Goal: Register for event/course

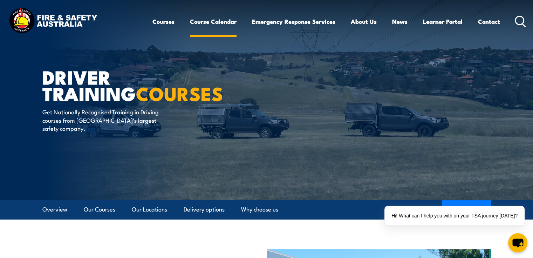
click at [206, 21] on link "Course Calendar" at bounding box center [213, 21] width 47 height 19
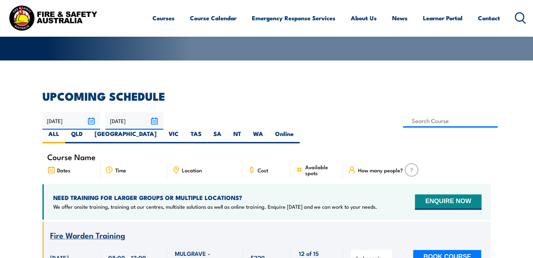
scroll to position [210, 0]
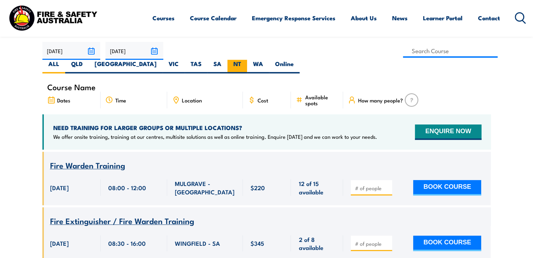
click at [247, 60] on label "NT" at bounding box center [237, 67] width 20 height 14
click at [245, 60] on input "NT" at bounding box center [243, 62] width 5 height 5
radio input "true"
click at [247, 60] on label "NT" at bounding box center [237, 67] width 20 height 14
click at [245, 60] on input "NT" at bounding box center [243, 62] width 5 height 5
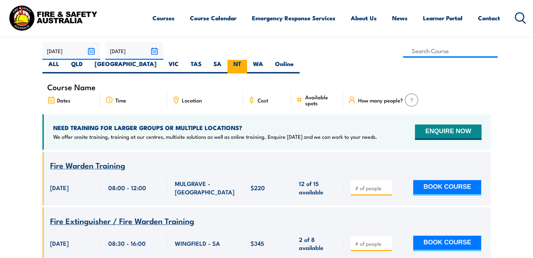
click at [247, 60] on label "NT" at bounding box center [237, 67] width 20 height 14
click at [245, 60] on input "NT" at bounding box center [243, 62] width 5 height 5
click at [247, 60] on label "NT" at bounding box center [237, 67] width 20 height 14
click at [245, 60] on input "NT" at bounding box center [243, 62] width 5 height 5
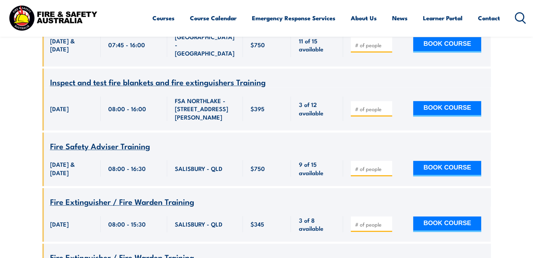
scroll to position [525, 0]
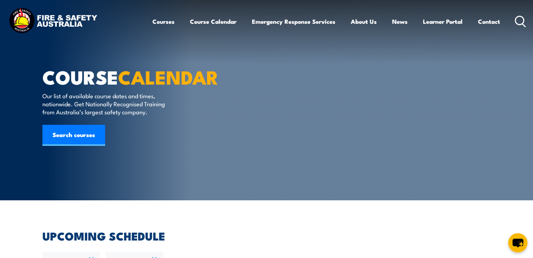
click at [127, 9] on div "Courses Course Calendar Emergency Response Services Services Overview Emergency…" at bounding box center [266, 21] width 519 height 30
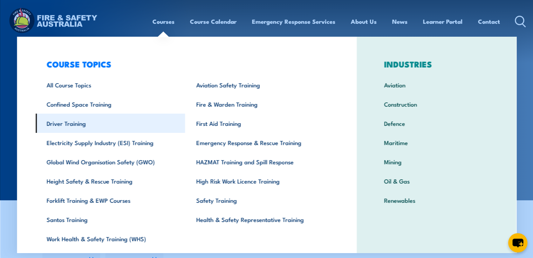
click at [67, 122] on link "Driver Training" at bounding box center [110, 123] width 150 height 19
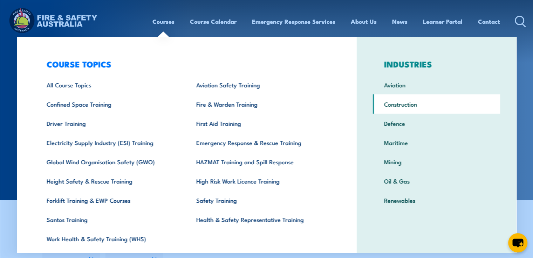
click at [385, 103] on link "Construction" at bounding box center [436, 104] width 127 height 19
click at [394, 104] on link "Construction" at bounding box center [436, 104] width 127 height 19
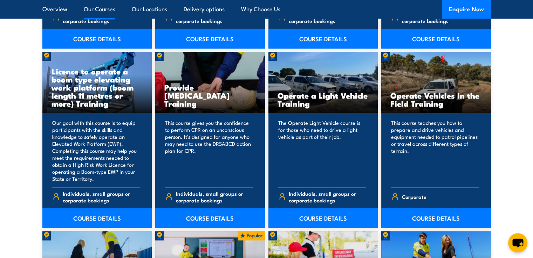
scroll to position [1576, 0]
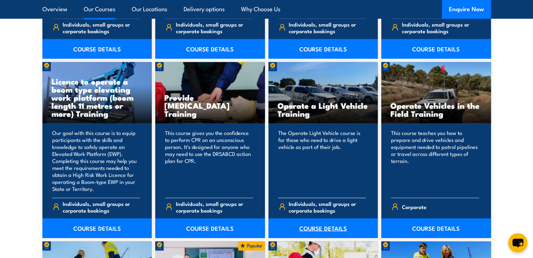
click at [318, 229] on link "COURSE DETAILS" at bounding box center [323, 229] width 110 height 20
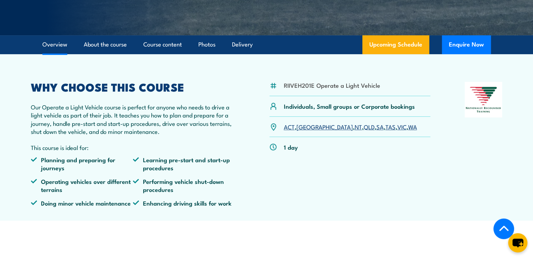
scroll to position [175, 0]
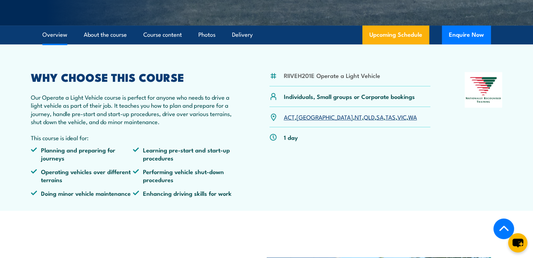
click at [354, 119] on link "NT" at bounding box center [357, 117] width 7 height 8
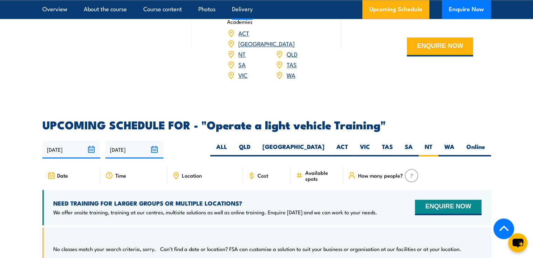
scroll to position [957, 0]
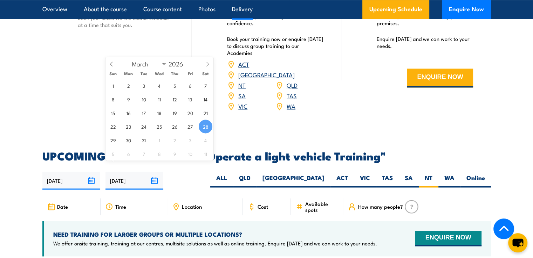
click at [154, 172] on input "[DATE]" at bounding box center [134, 181] width 58 height 18
click at [207, 64] on icon at bounding box center [207, 64] width 5 height 5
select select "3"
click at [174, 141] on span "30" at bounding box center [175, 140] width 14 height 14
type input "[DATE]"
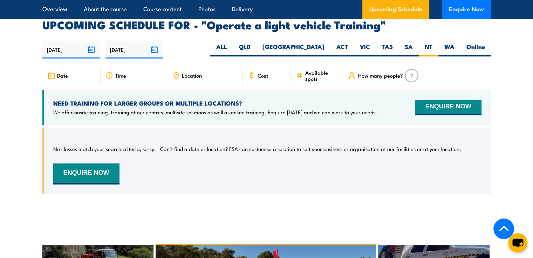
scroll to position [1159, 0]
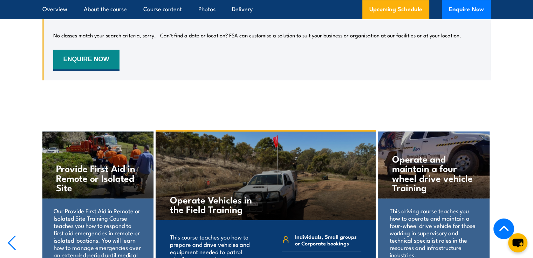
click at [421, 168] on h4 "Operate and maintain a four wheel drive vehicle Training" at bounding box center [433, 173] width 83 height 38
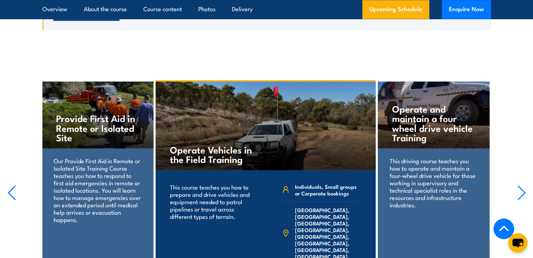
scroll to position [1229, 0]
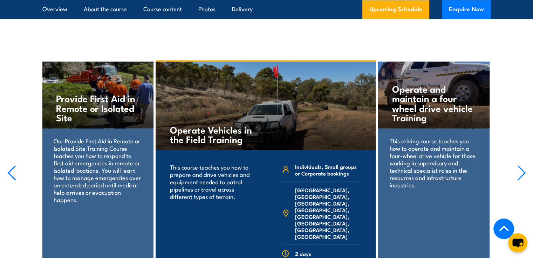
click at [405, 84] on h4 "Operate and maintain a four wheel drive vehicle Training" at bounding box center [433, 103] width 83 height 38
click at [416, 146] on p "This driving course teaches you how to operate and maintain a four-wheel drive …" at bounding box center [433, 162] width 88 height 51
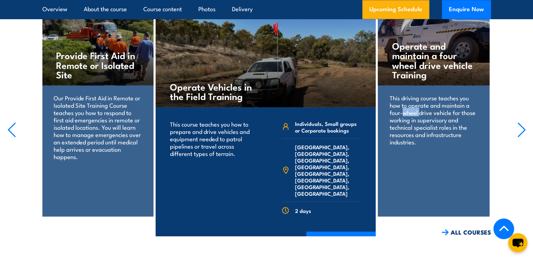
scroll to position [1334, 0]
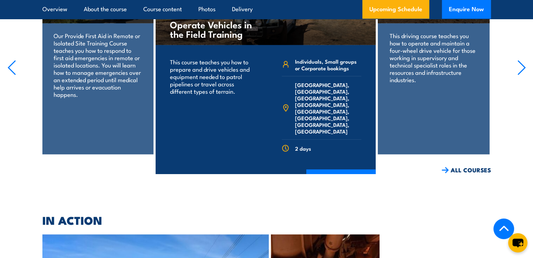
click at [416, 59] on p "This driving course teaches you how to operate and maintain a four-wheel drive …" at bounding box center [433, 57] width 88 height 51
click at [416, 98] on div "Operate and maintain a four wheel drive vehicle Training This driving course te…" at bounding box center [434, 56] width 112 height 199
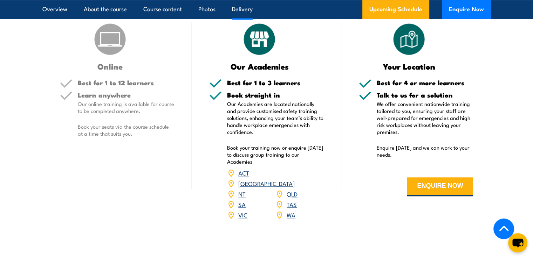
scroll to position [809, 0]
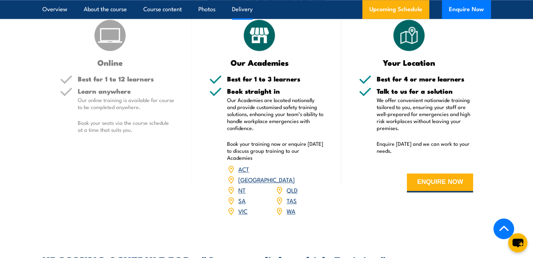
click at [240, 186] on link "NT" at bounding box center [241, 190] width 7 height 8
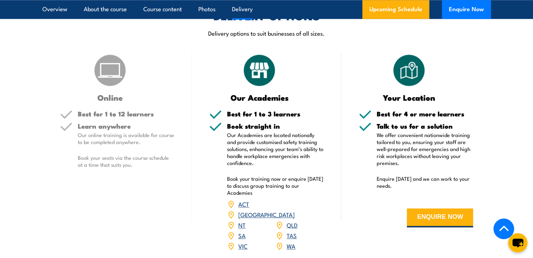
scroll to position [634, 0]
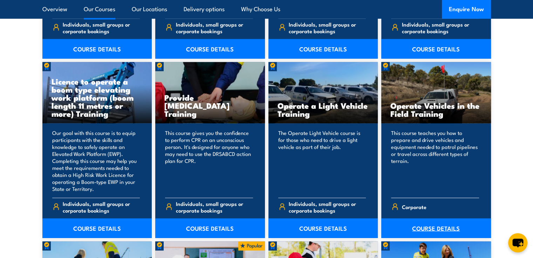
click at [435, 227] on link "COURSE DETAILS" at bounding box center [436, 229] width 110 height 20
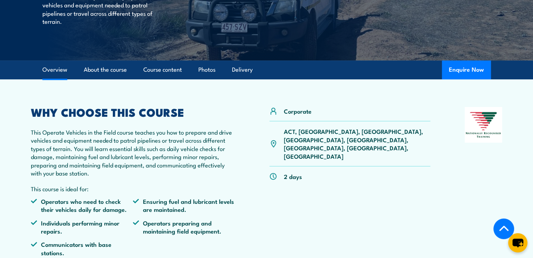
scroll to position [175, 0]
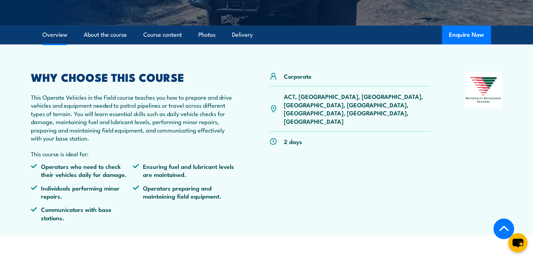
click at [318, 96] on p "ACT, [GEOGRAPHIC_DATA], [GEOGRAPHIC_DATA], [GEOGRAPHIC_DATA], [GEOGRAPHIC_DATA]…" at bounding box center [357, 108] width 147 height 33
click at [318, 98] on p "ACT, [GEOGRAPHIC_DATA], [GEOGRAPHIC_DATA], [GEOGRAPHIC_DATA], [GEOGRAPHIC_DATA]…" at bounding box center [357, 108] width 147 height 33
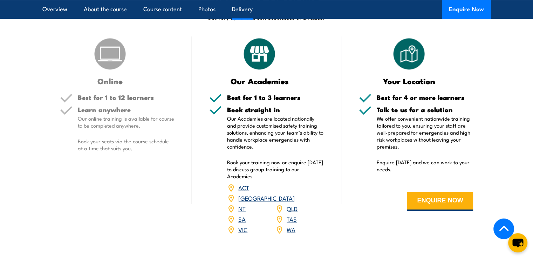
scroll to position [770, 0]
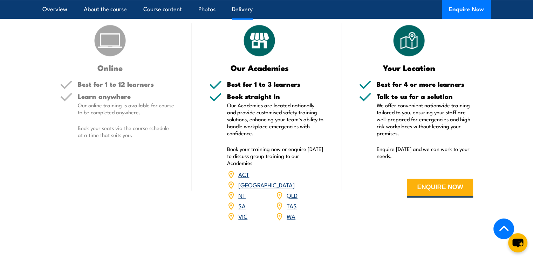
click at [240, 191] on link "NT" at bounding box center [241, 195] width 7 height 8
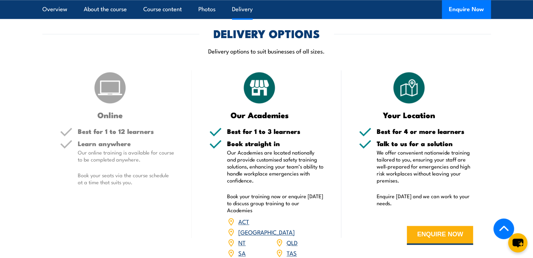
scroll to position [718, 0]
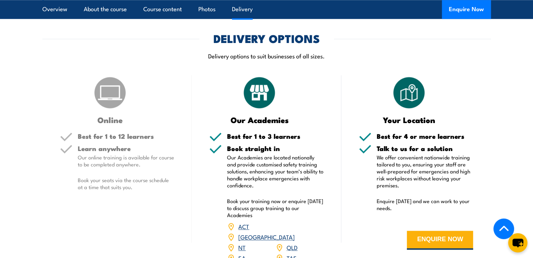
click at [239, 243] on link "NT" at bounding box center [241, 247] width 7 height 8
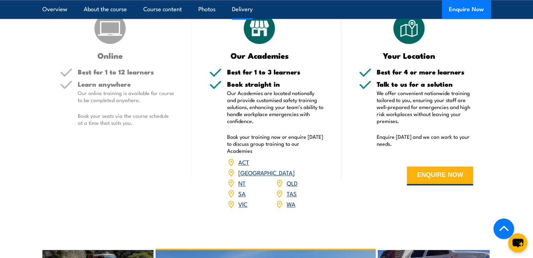
scroll to position [823, 0]
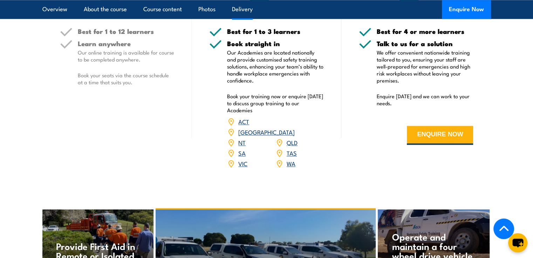
click at [230, 139] on img at bounding box center [231, 143] width 8 height 8
click at [241, 138] on link "NT" at bounding box center [241, 142] width 7 height 8
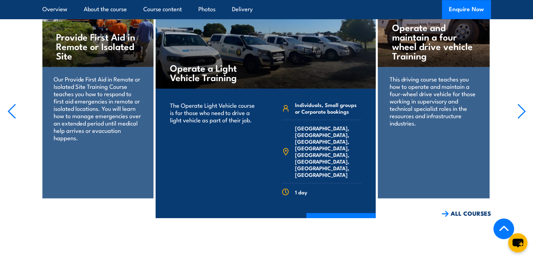
scroll to position [1033, 0]
click at [414, 77] on p "This driving course teaches you how to operate and maintain a four-wheel drive …" at bounding box center [433, 100] width 88 height 51
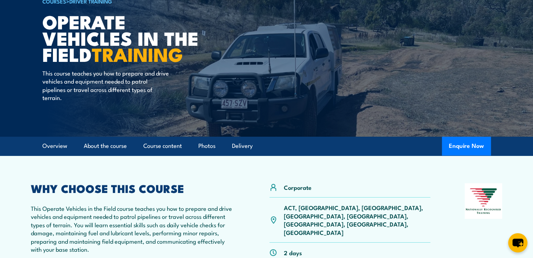
scroll to position [0, 0]
